Goal: Information Seeking & Learning: Learn about a topic

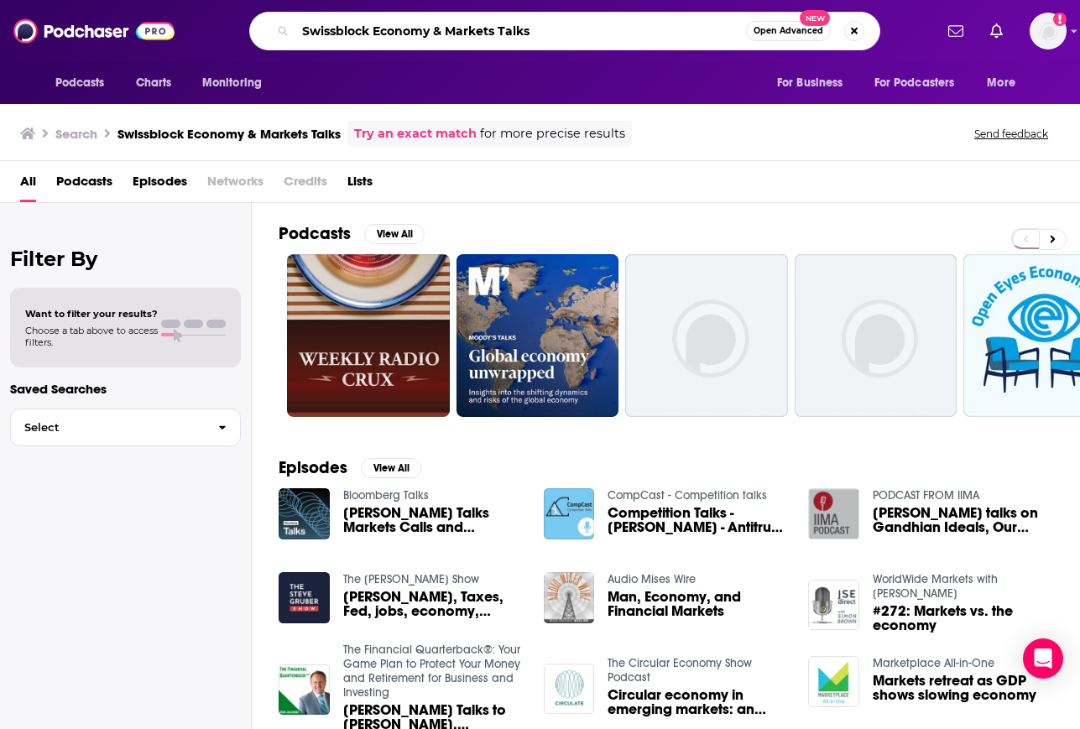
click at [513, 22] on input "Swissblock Economy & Markets Talks" at bounding box center [520, 31] width 451 height 27
drag, startPoint x: 583, startPoint y: 27, endPoint x: 153, endPoint y: 15, distance: 430.6
click at [153, 15] on div "Podcasts Charts Monitoring Swissblock Economy & Markets Talks Open Advanced New…" at bounding box center [540, 31] width 1080 height 62
paste input "Most Notorious"
type input "Most Notorious"
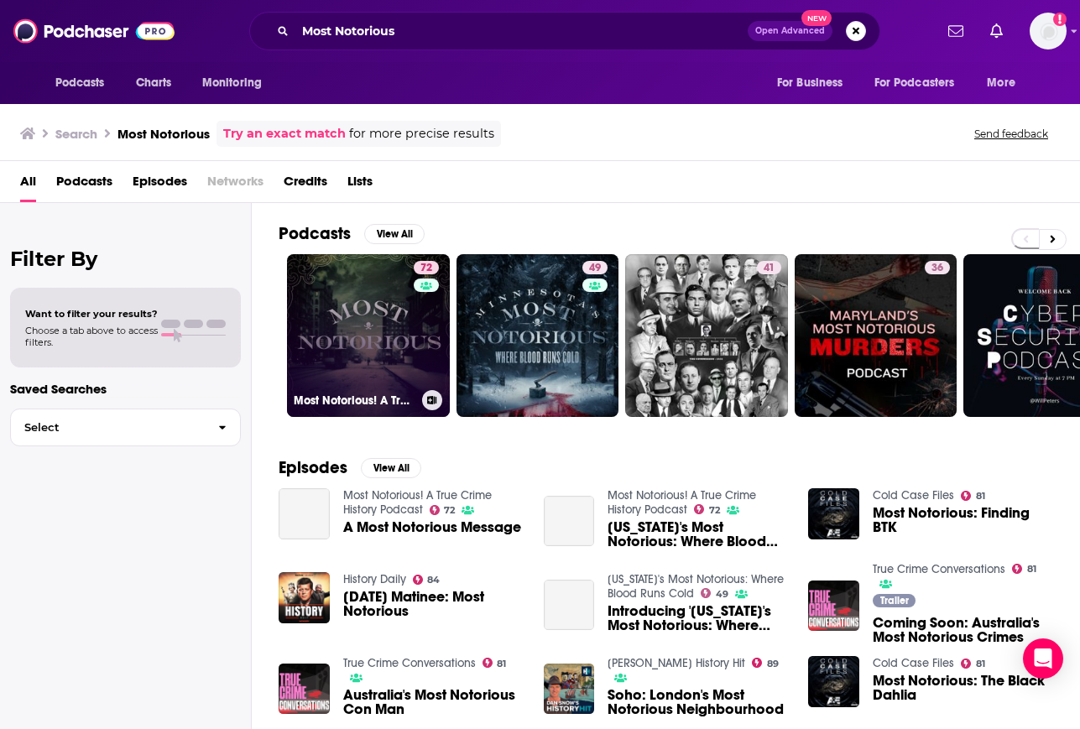
click at [384, 314] on link "72 Most Notorious! A True Crime History Podcast" at bounding box center [368, 335] width 163 height 163
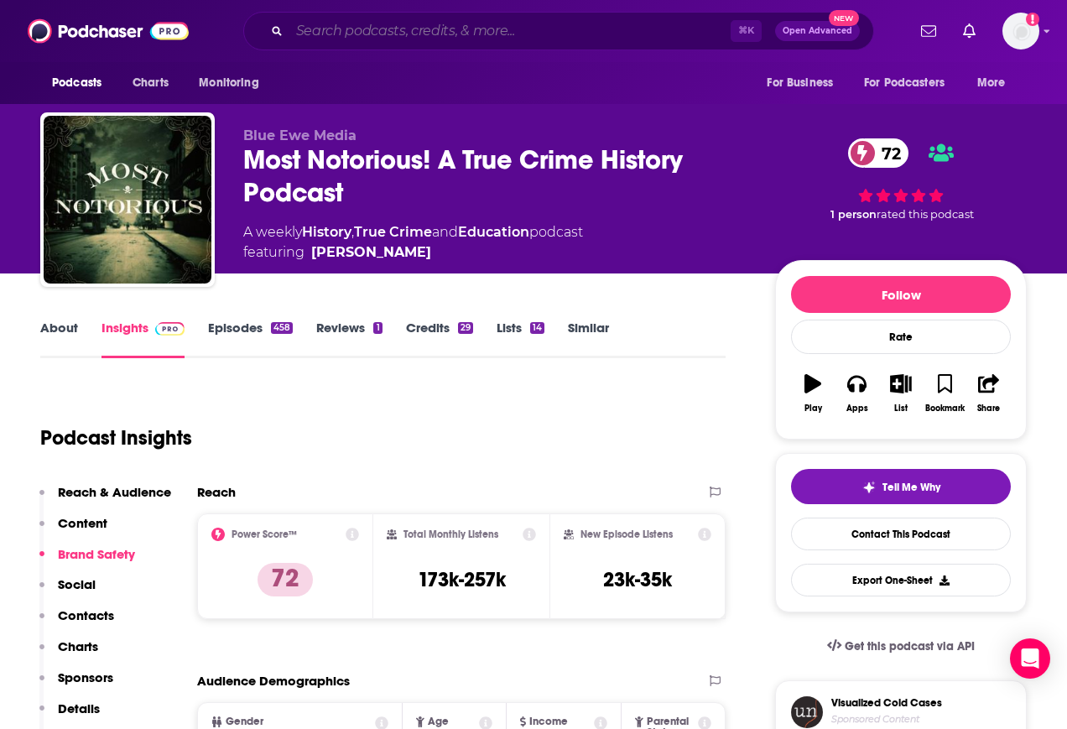
click at [507, 41] on input "Search podcasts, credits, & more..." at bounding box center [510, 31] width 441 height 27
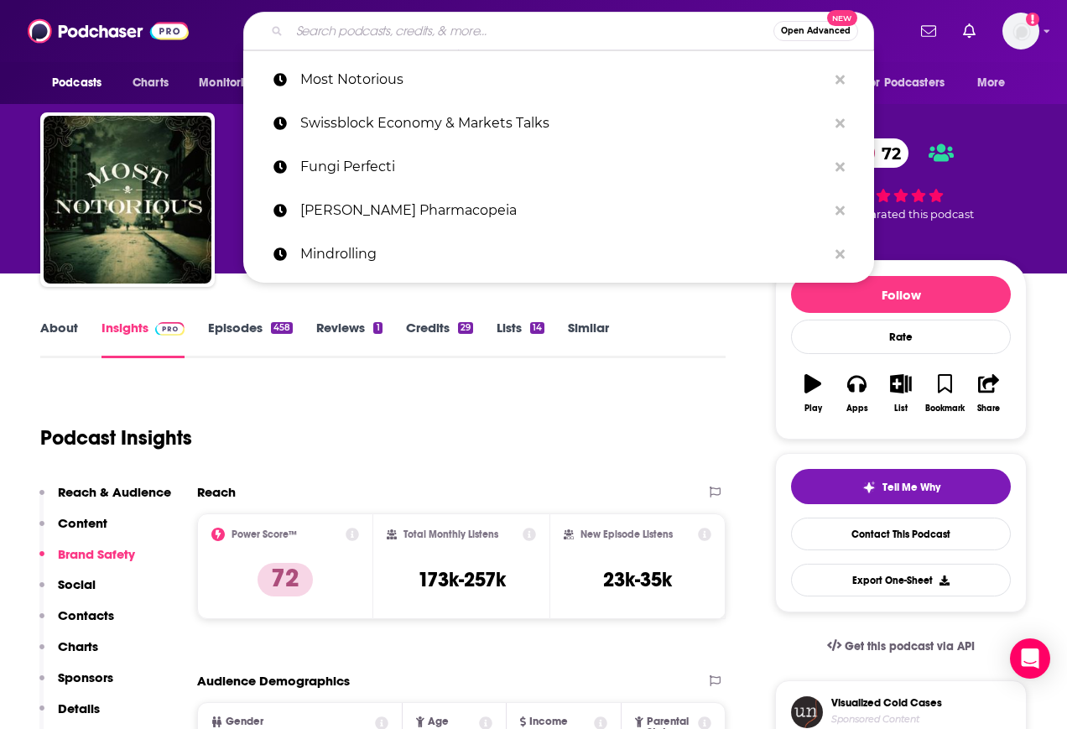
paste input "Cross Word"
type input "Cross Word"
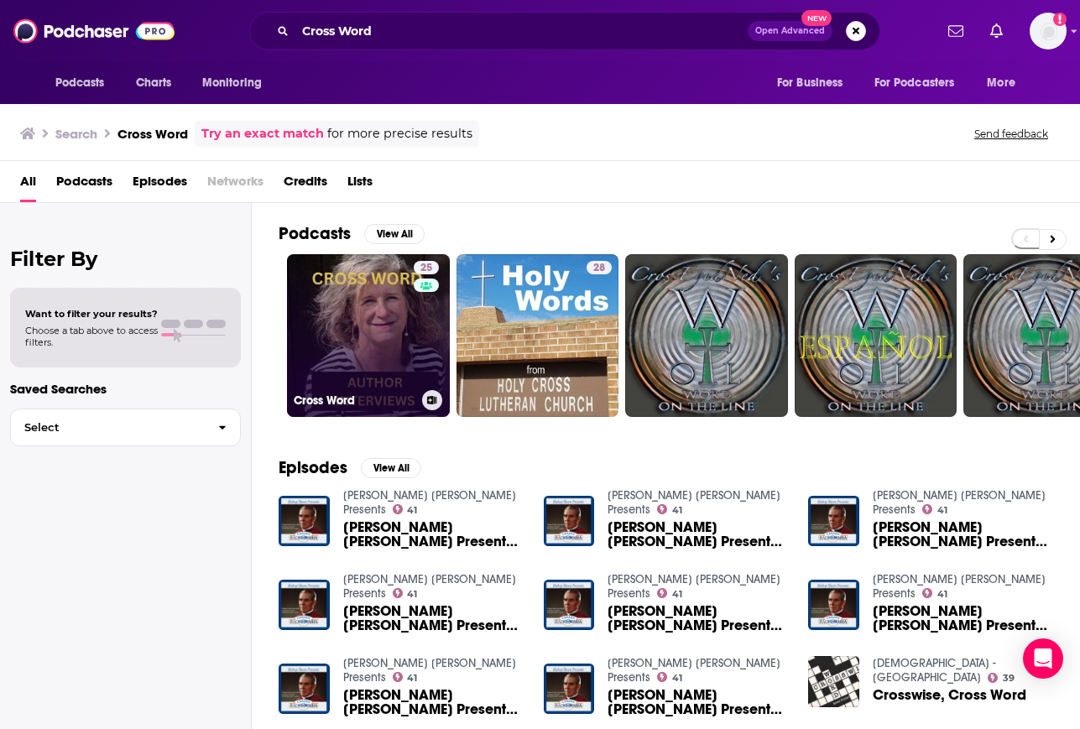
click at [344, 305] on link "25 Cross Word" at bounding box center [368, 335] width 163 height 163
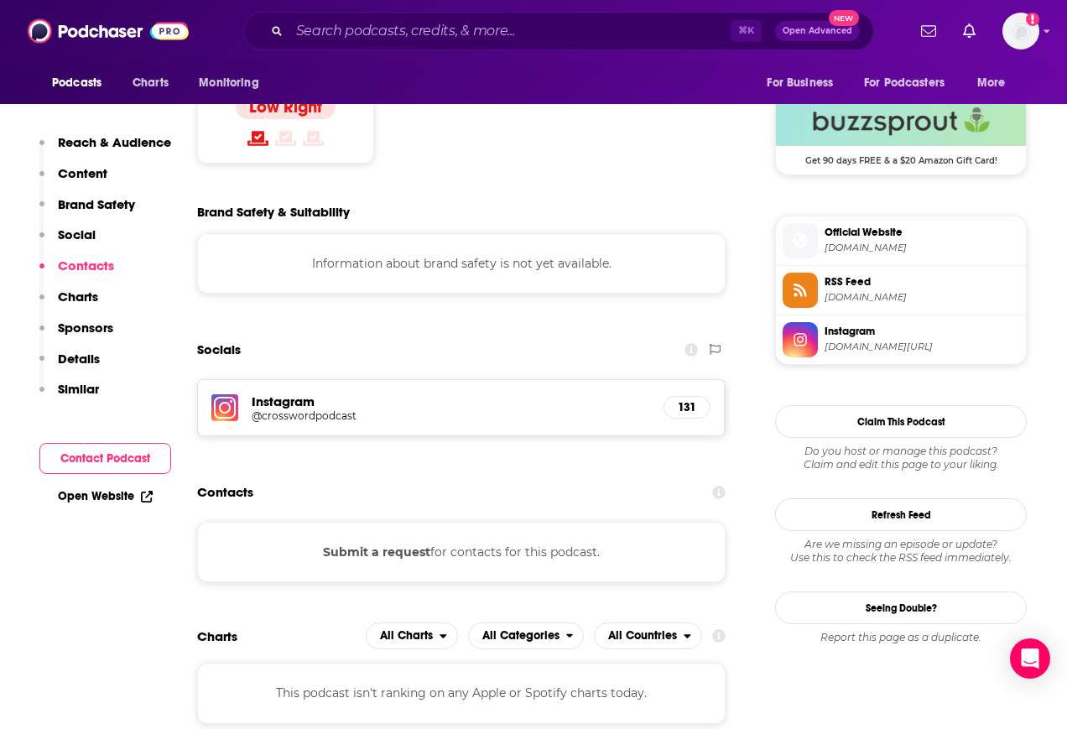
scroll to position [1345, 0]
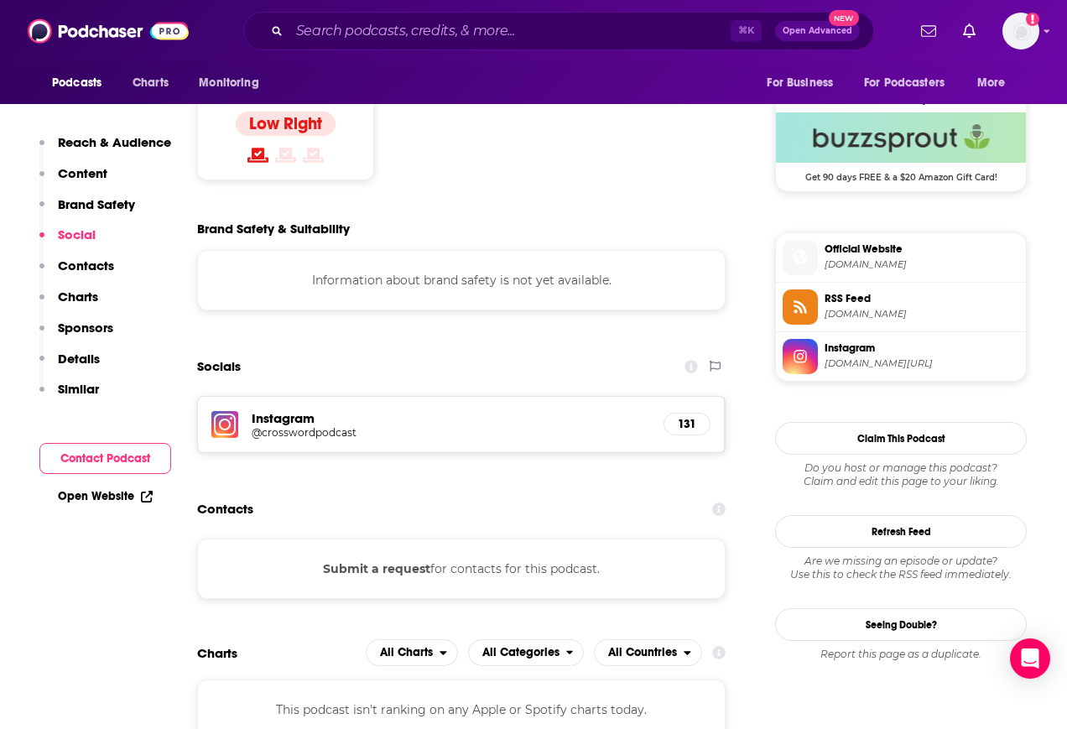
click at [283, 426] on h5 "@crosswordpodcast" at bounding box center [386, 432] width 269 height 13
click at [416, 28] on input "Search podcasts, credits, & more..." at bounding box center [510, 31] width 441 height 27
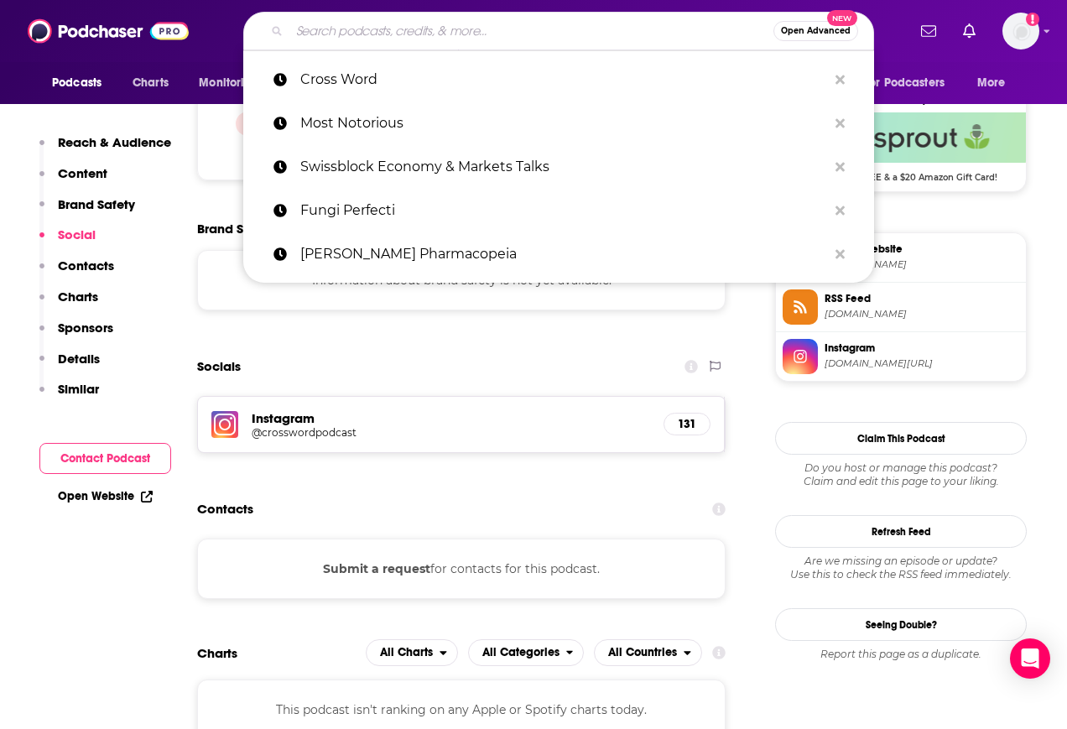
paste input "Most Notorious"
type input "Most Notorious"
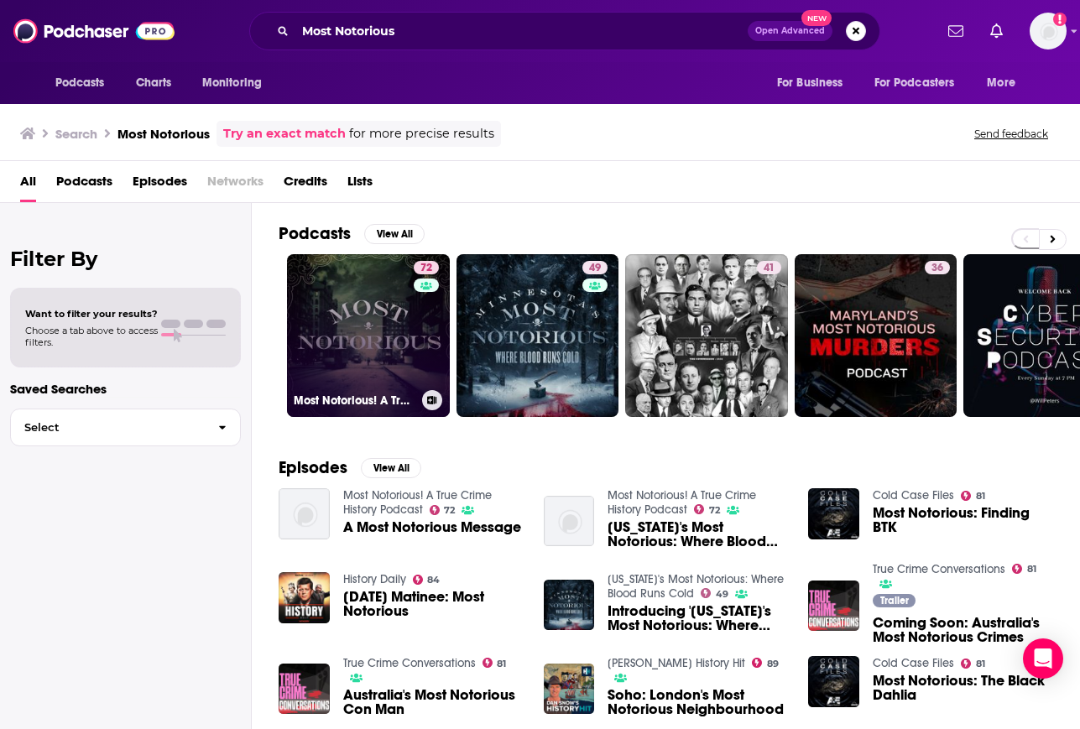
click at [339, 322] on link "72 Most Notorious! A True Crime History Podcast" at bounding box center [368, 335] width 163 height 163
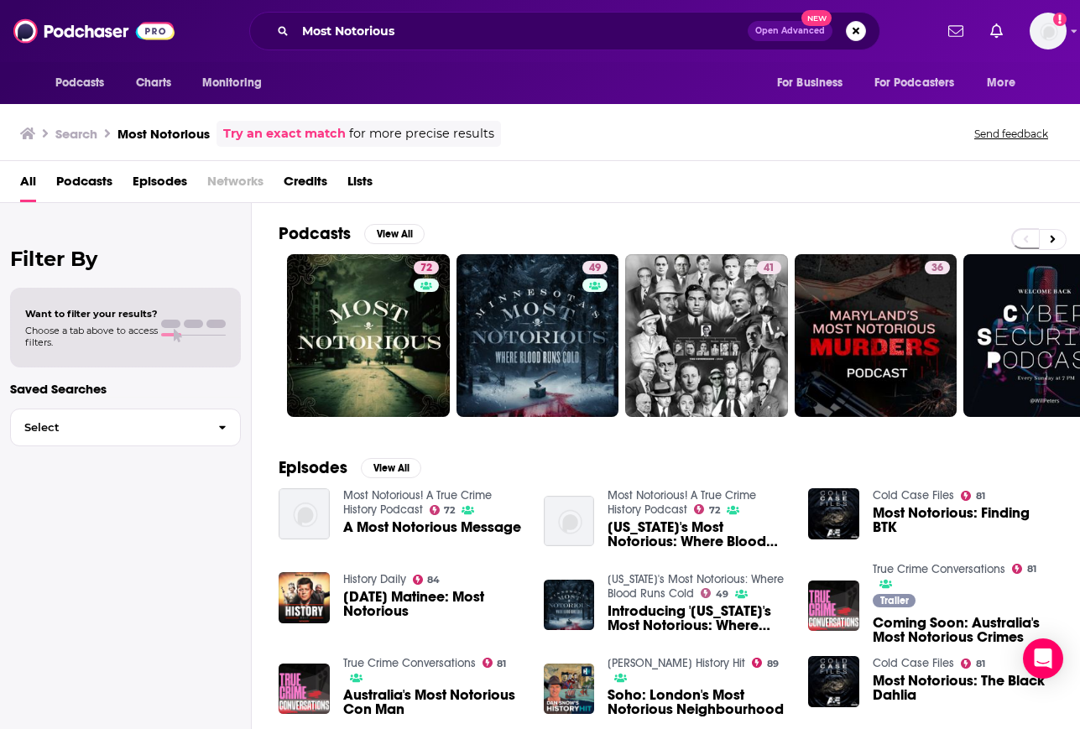
click at [363, 19] on div "Most Notorious Open Advanced New" at bounding box center [564, 31] width 631 height 39
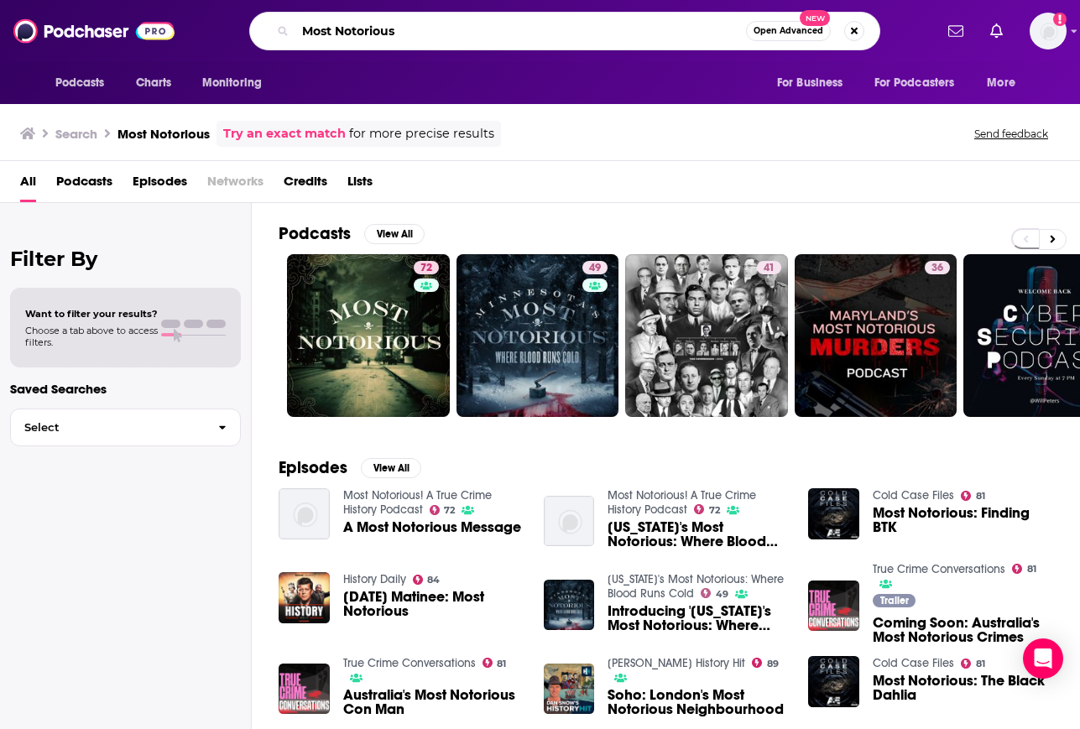
drag, startPoint x: 425, startPoint y: 32, endPoint x: 149, endPoint y: 15, distance: 276.6
click at [149, 15] on div "Podcasts Charts Monitoring Most Notorious Open Advanced New For Business For Po…" at bounding box center [540, 31] width 1080 height 62
type input "cross word"
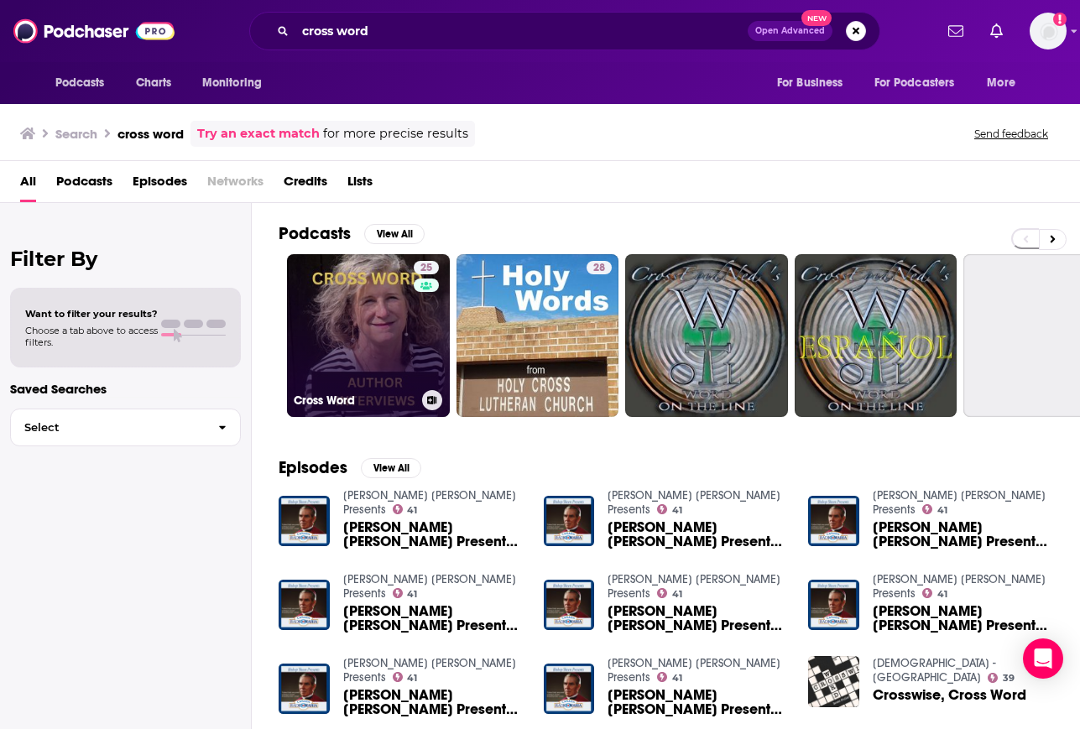
click at [355, 331] on link "25 Cross Word" at bounding box center [368, 335] width 163 height 163
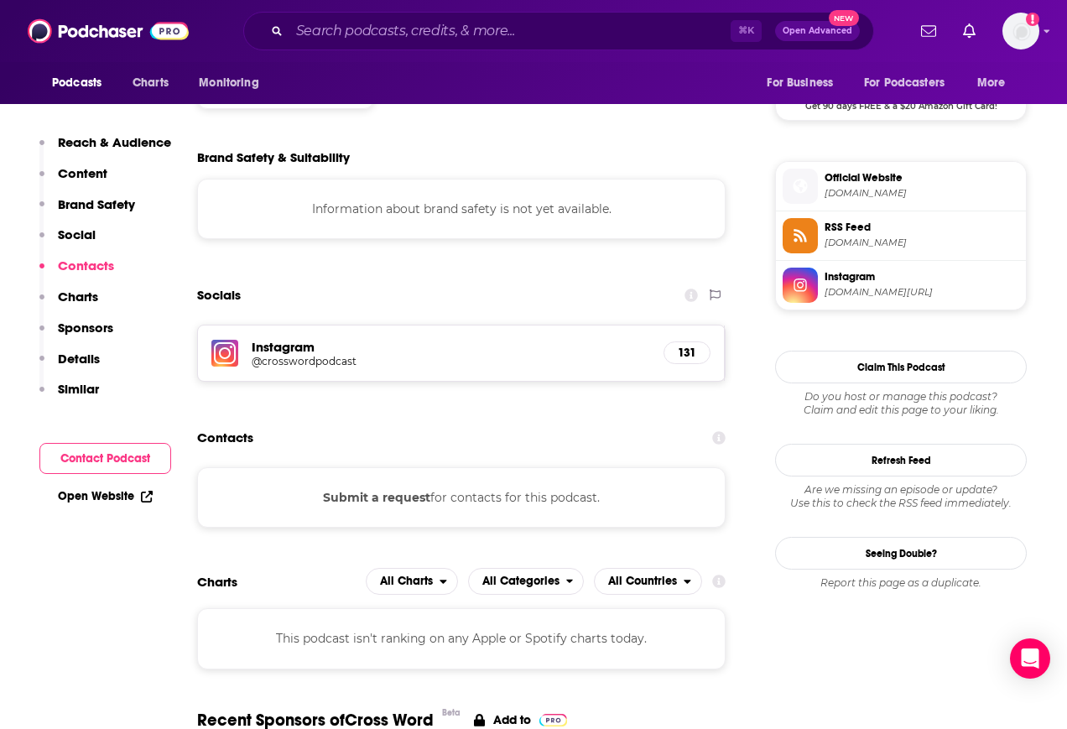
scroll to position [1415, 0]
